Goal: Error: Use online tool/utility

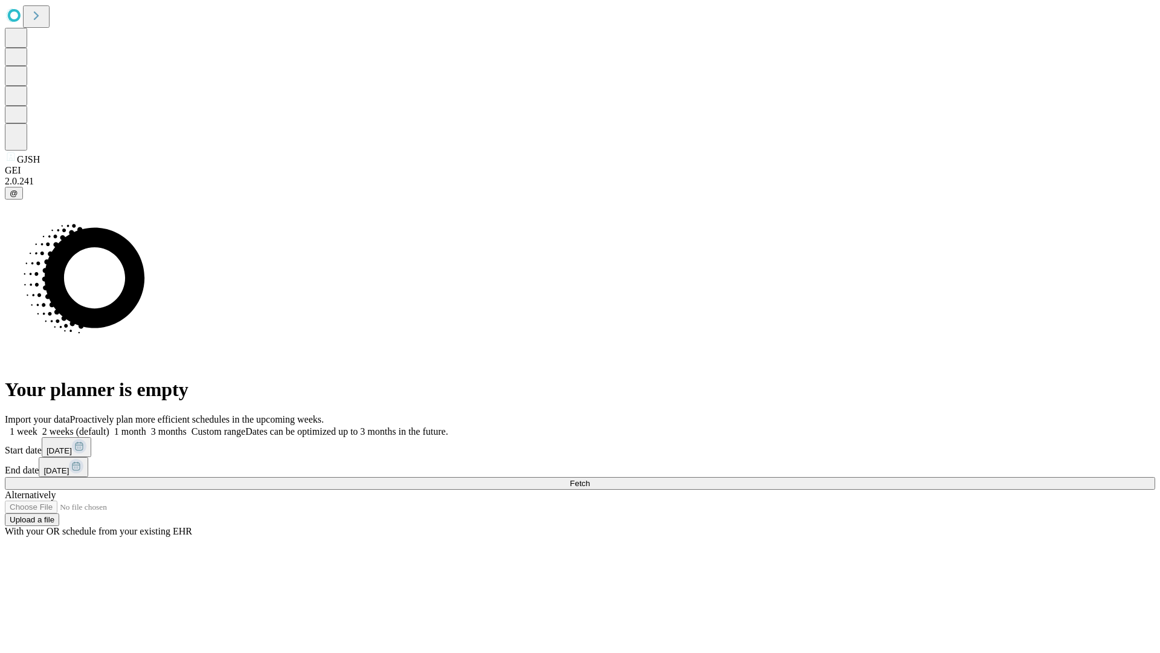
click at [590, 479] on span "Fetch" at bounding box center [580, 483] width 20 height 9
